Goal: Task Accomplishment & Management: Manage account settings

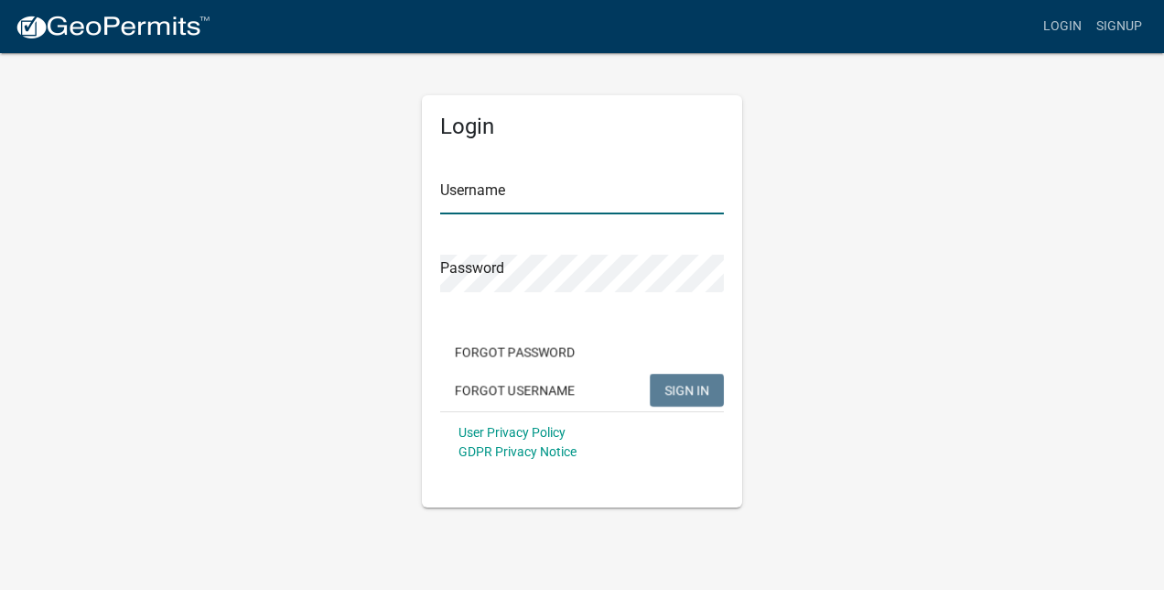
type input "tketterer"
click at [701, 392] on span "SIGN IN" at bounding box center [687, 389] width 45 height 15
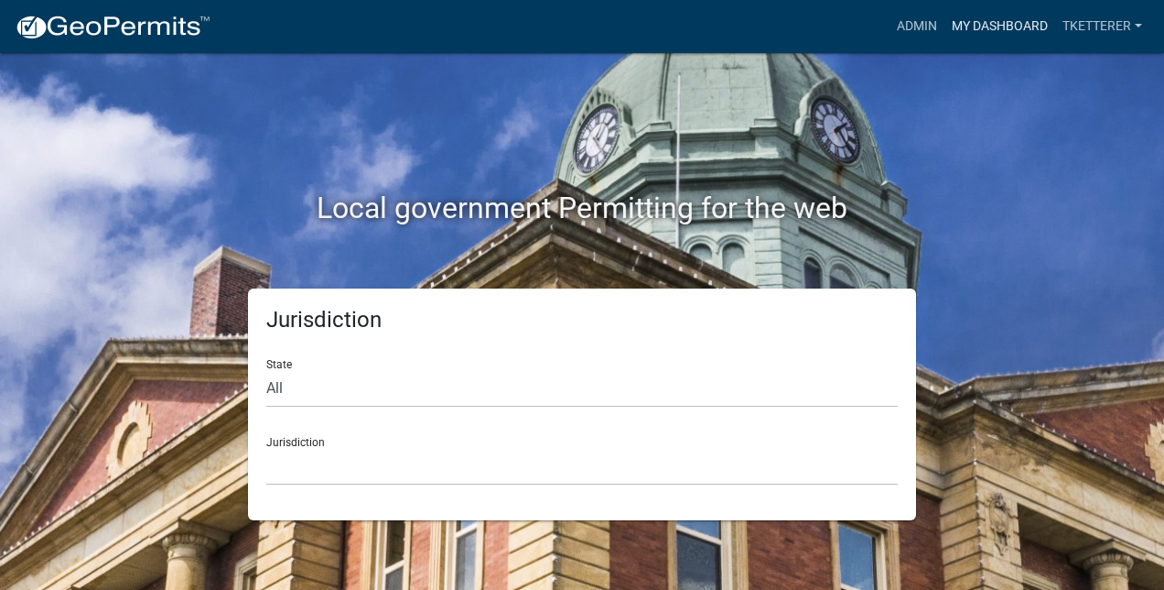
click at [1015, 21] on link "My Dashboard" at bounding box center [1000, 26] width 111 height 35
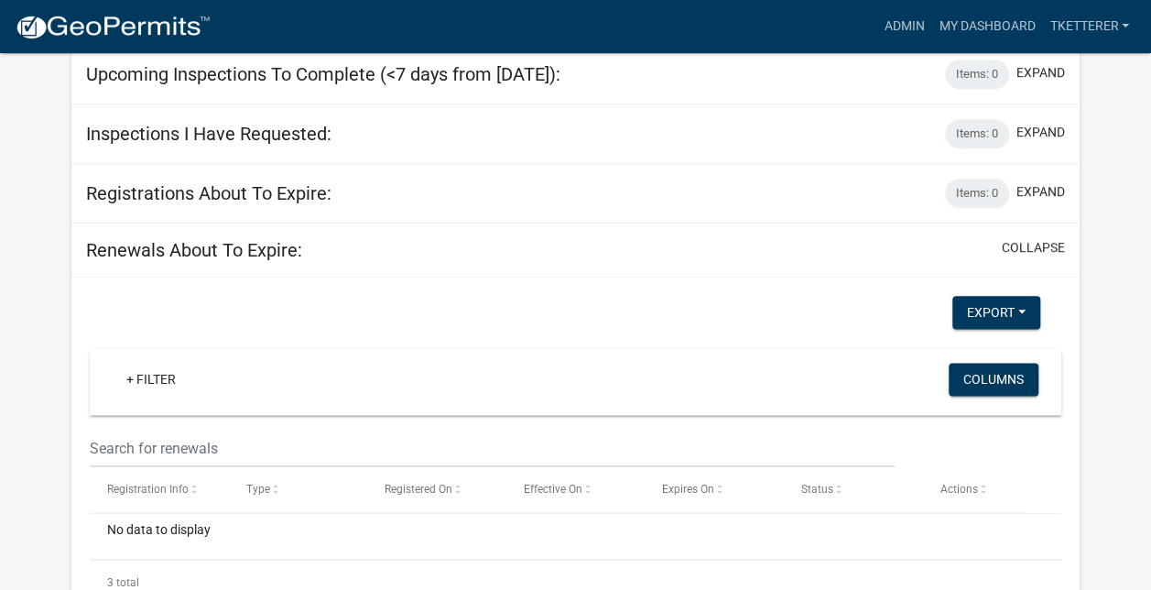
scroll to position [1038, 0]
